Goal: Navigation & Orientation: Find specific page/section

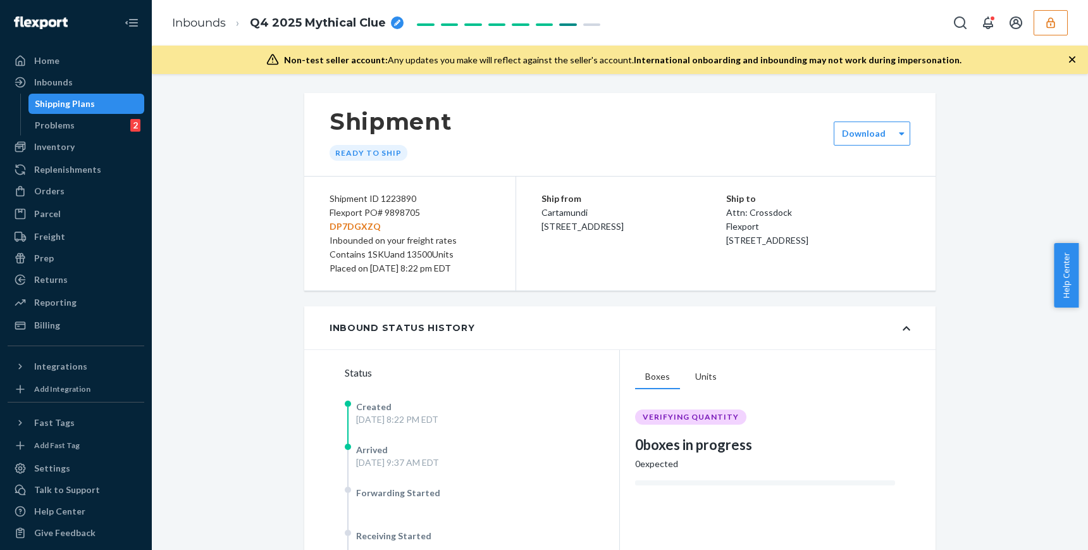
click at [1048, 32] on button "button" at bounding box center [1051, 22] width 34 height 25
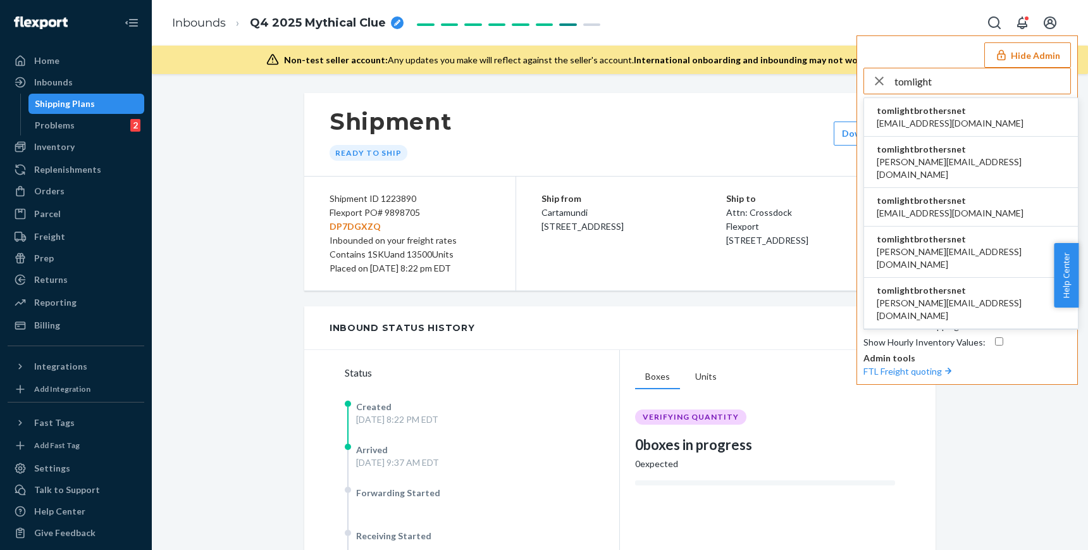
type input "tomlight"
click at [977, 111] on li "tomlightbrothersnet [EMAIL_ADDRESS][DOMAIN_NAME]" at bounding box center [971, 117] width 214 height 39
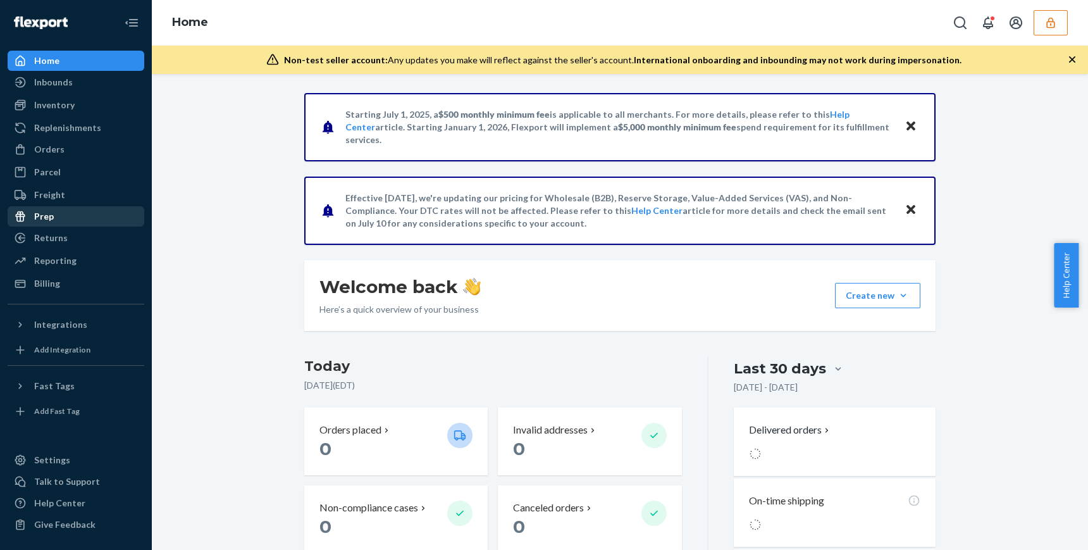
click at [76, 216] on div "Prep" at bounding box center [76, 216] width 134 height 18
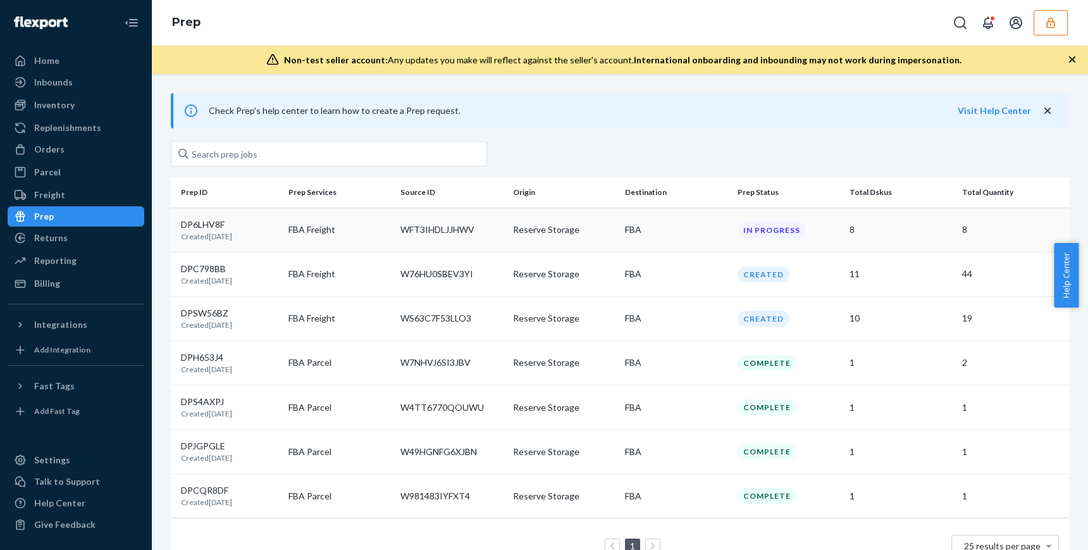
click at [665, 220] on td "FBA" at bounding box center [676, 229] width 113 height 44
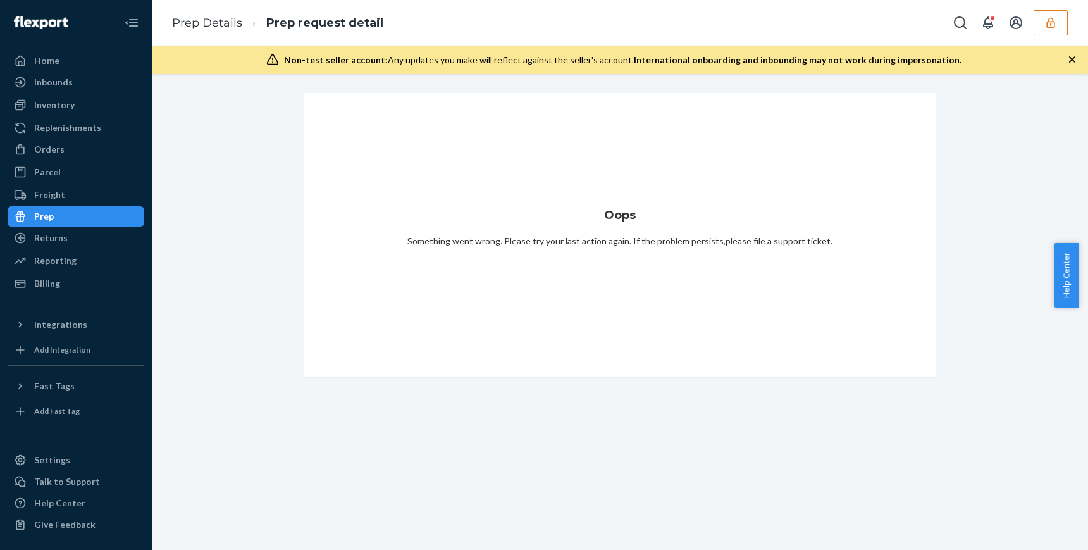
click at [53, 213] on div "Prep" at bounding box center [44, 216] width 20 height 13
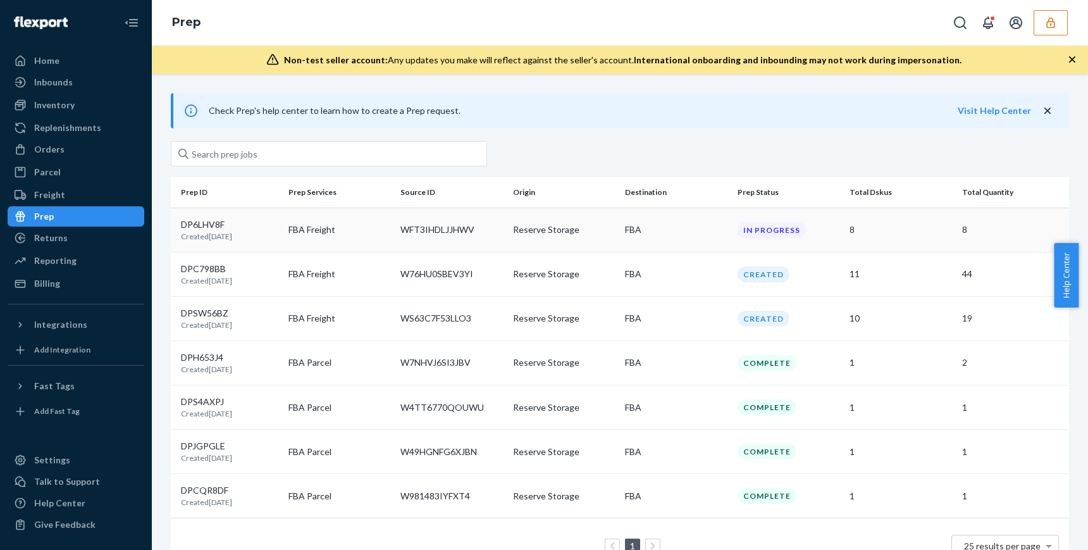
click at [702, 247] on td "FBA" at bounding box center [676, 229] width 113 height 44
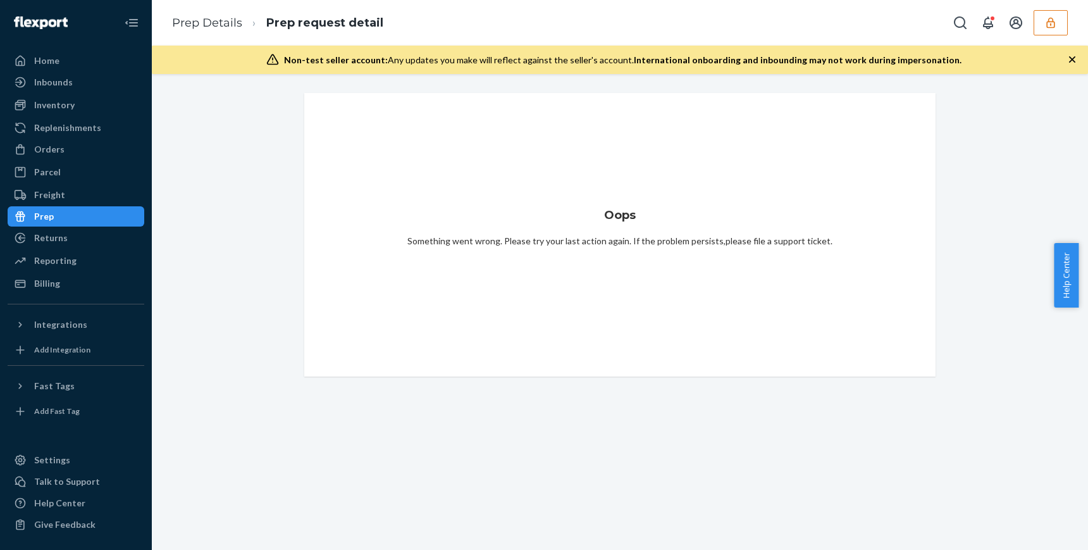
click at [37, 211] on div "Prep" at bounding box center [44, 216] width 20 height 13
click at [54, 199] on div "Freight" at bounding box center [49, 195] width 31 height 13
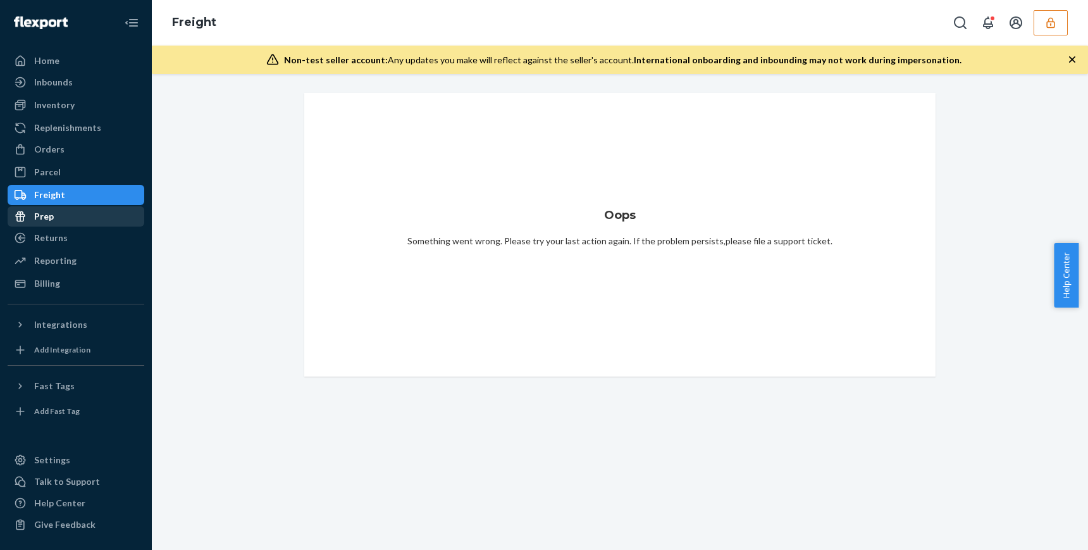
click at [47, 213] on div "Prep" at bounding box center [44, 216] width 20 height 13
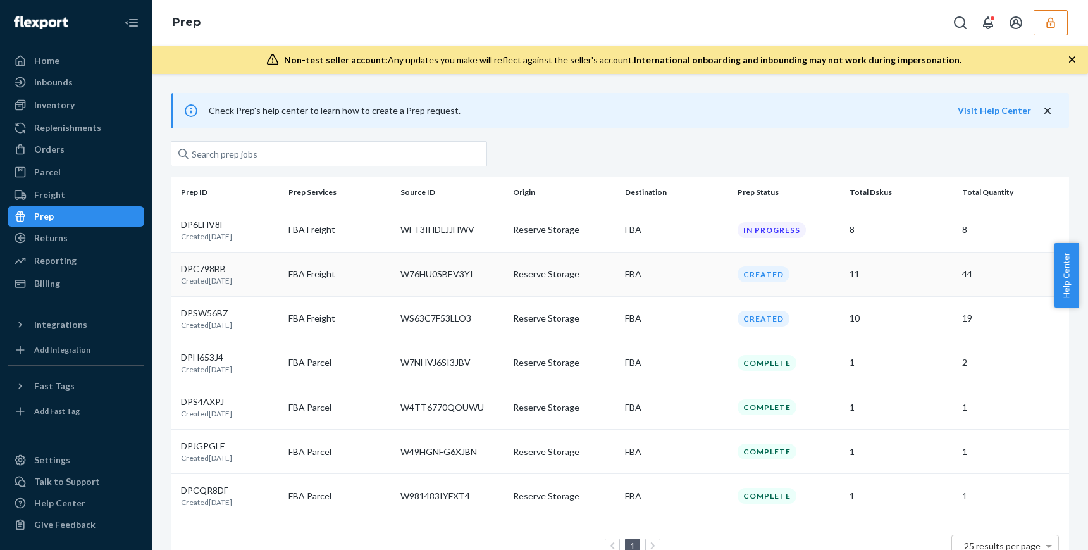
click at [431, 296] on td "W76HU0SBEV3YI" at bounding box center [451, 274] width 113 height 44
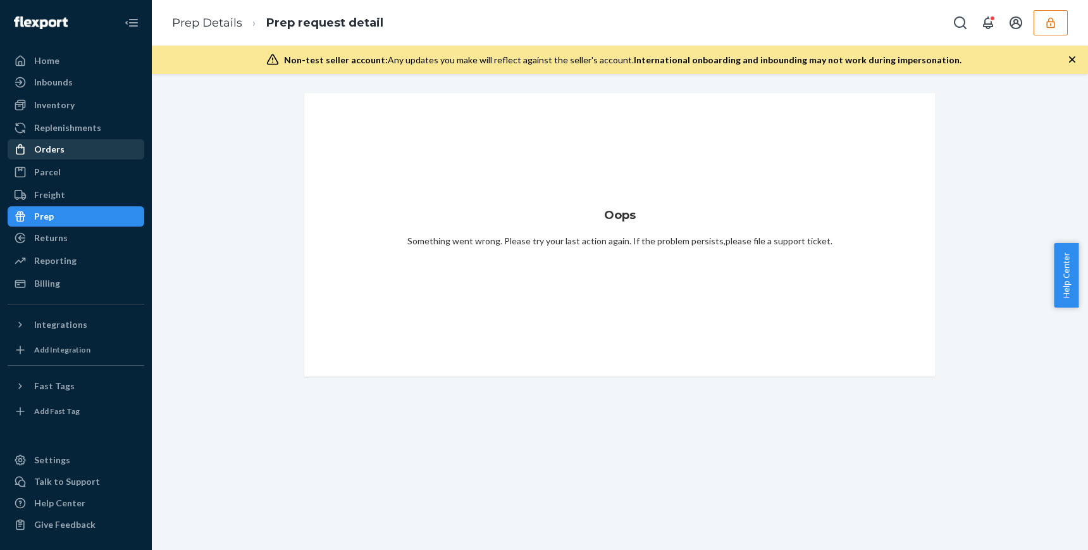
click at [69, 156] on div "Orders" at bounding box center [76, 149] width 134 height 18
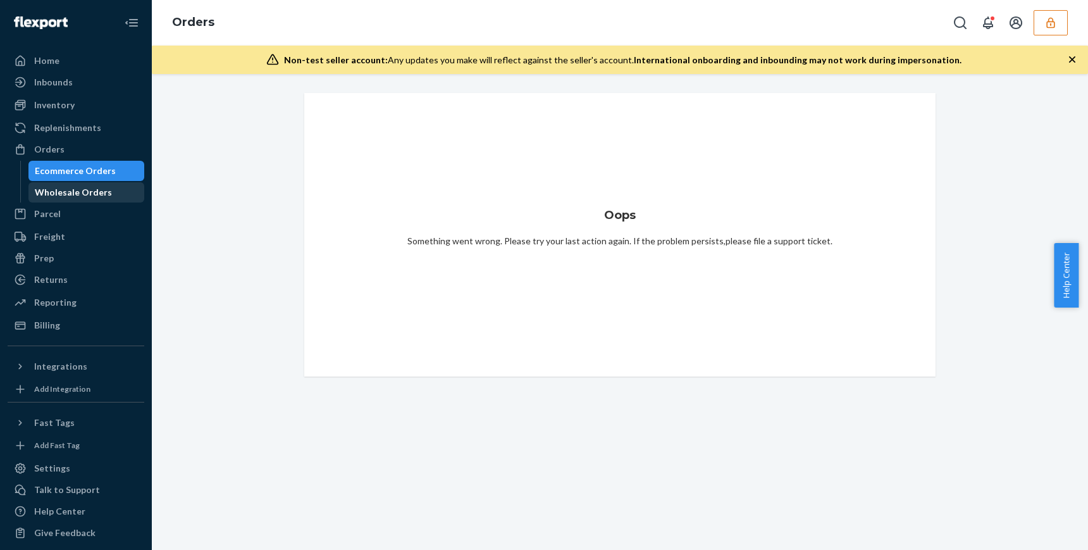
click at [70, 199] on div "Wholesale Orders" at bounding box center [87, 192] width 114 height 18
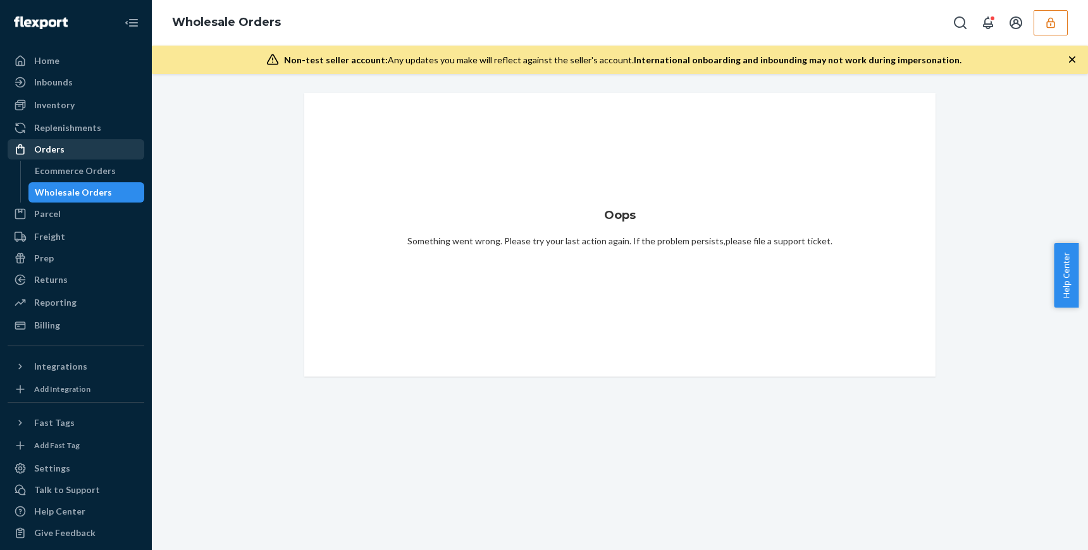
click at [40, 151] on div "Orders" at bounding box center [49, 149] width 30 height 13
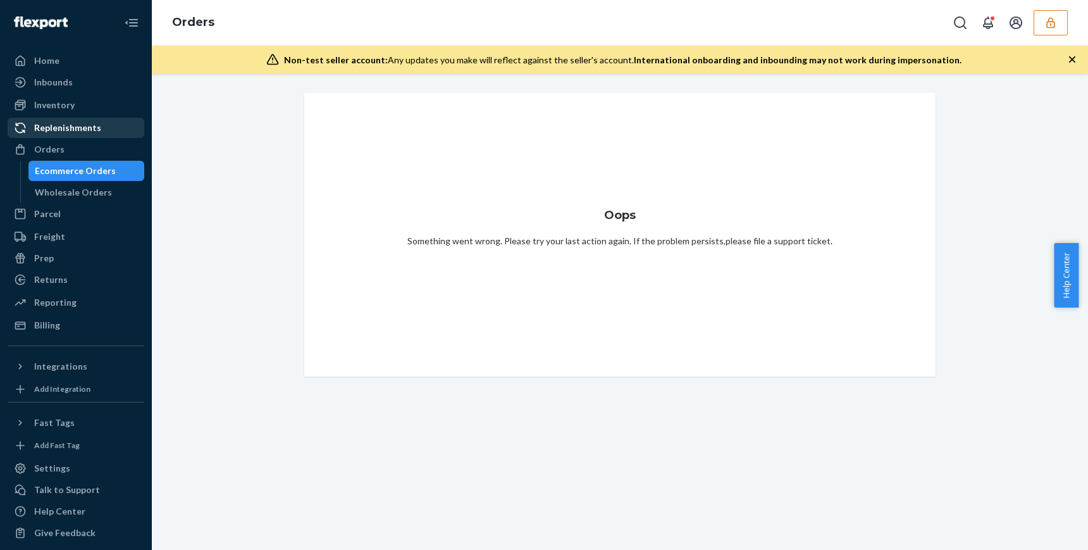
click at [39, 130] on div "Replenishments" at bounding box center [67, 127] width 67 height 13
